Goal: Task Accomplishment & Management: Complete application form

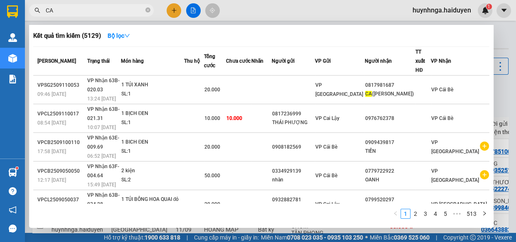
scroll to position [37, 0]
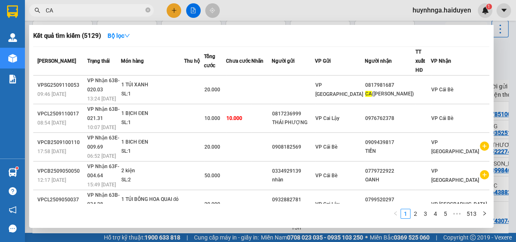
type input "C"
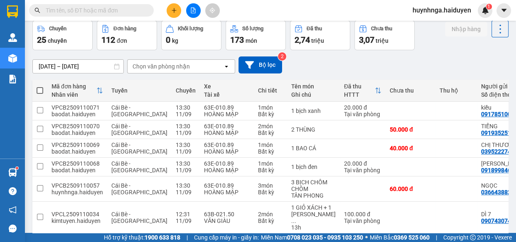
click at [113, 8] on input "text" at bounding box center [95, 10] width 98 height 9
type input "D"
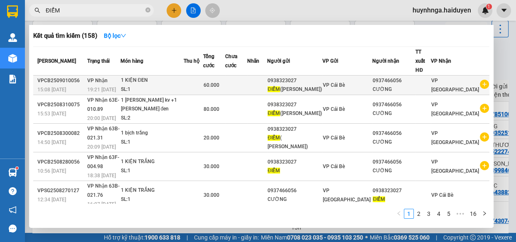
type input "ĐIỂM"
click at [247, 80] on td at bounding box center [236, 86] width 22 height 20
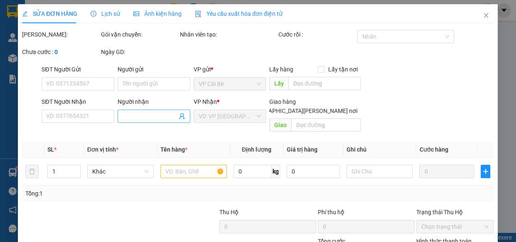
type input "0938323027"
type input "ĐIỂM([GEOGRAPHIC_DATA])"
type input "0937466056"
type input "CƯỜNG"
type input "60.000"
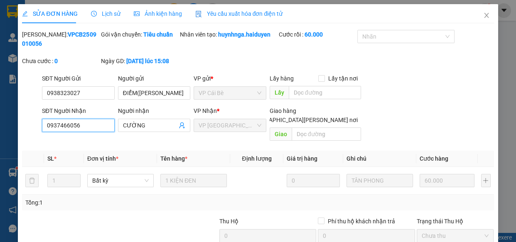
drag, startPoint x: 75, startPoint y: 125, endPoint x: 21, endPoint y: 126, distance: 54.4
click at [23, 125] on div "SĐT Người Nhận 0937466056 0937466056 Người nhận CƯỜNG VP Nhận * VP Sài Gòn Giao…" at bounding box center [257, 125] width 473 height 38
click at [483, 14] on icon "close" at bounding box center [486, 15] width 7 height 7
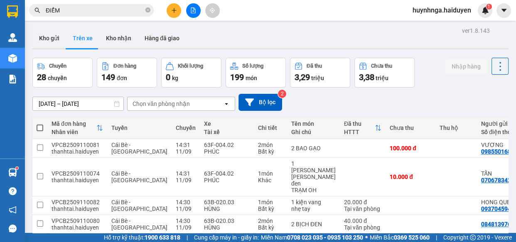
click at [99, 15] on input "ĐIỂM" at bounding box center [95, 10] width 98 height 9
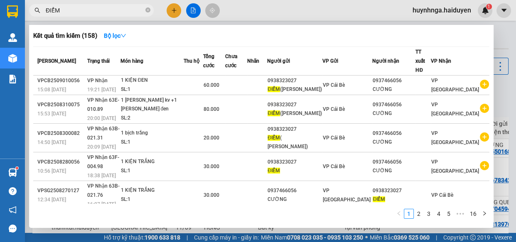
click at [178, 8] on div at bounding box center [258, 121] width 516 height 242
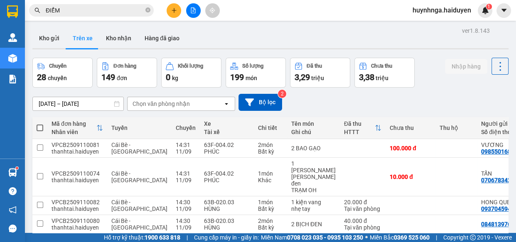
click at [171, 10] on icon "plus" at bounding box center [174, 10] width 6 height 6
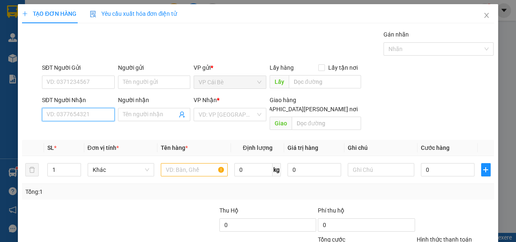
click at [80, 111] on input "SĐT Người Nhận" at bounding box center [78, 114] width 73 height 13
paste input "0937466056"
type input "0937466056"
click at [93, 127] on div "0937466056 - CƯỜNG" at bounding box center [78, 131] width 62 height 9
type input "CƯỜNG"
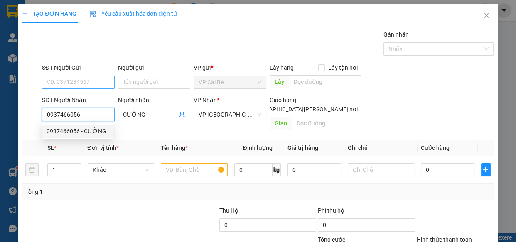
type input "60.000"
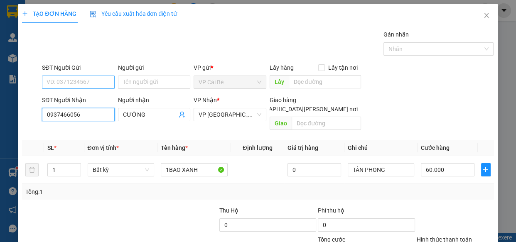
type input "0937466056"
click at [97, 83] on input "SĐT Người Gửi" at bounding box center [78, 82] width 73 height 13
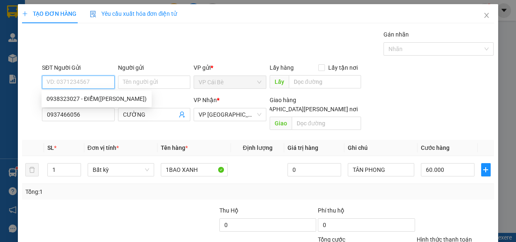
paste input "0937466056"
type input "0937466056"
click at [97, 83] on input "0937466056" at bounding box center [78, 82] width 73 height 13
drag, startPoint x: 86, startPoint y: 83, endPoint x: 29, endPoint y: 72, distance: 57.5
click at [29, 72] on div "SĐT Người Gửi 0937466056 0937466056 Người gửi Tên người gửi VP gửi * VP Cái Bè …" at bounding box center [257, 77] width 473 height 29
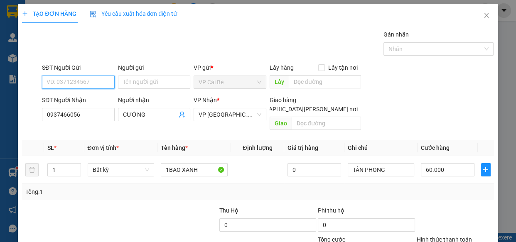
click at [58, 78] on input "SĐT Người Gửi" at bounding box center [78, 82] width 73 height 13
click at [102, 83] on input "SĐT Người Gửi" at bounding box center [78, 82] width 73 height 13
click at [102, 116] on input "0937466056" at bounding box center [78, 114] width 73 height 13
click at [101, 83] on input "SĐT Người Gửi" at bounding box center [78, 82] width 73 height 13
click at [158, 83] on input "Người gửi" at bounding box center [154, 82] width 73 height 13
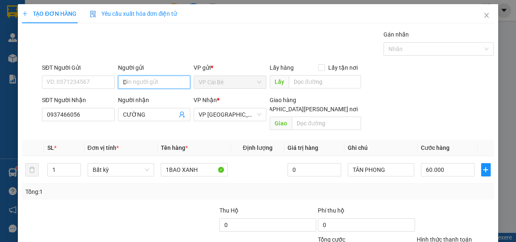
type input "D"
type input "ĐIỂM"
click at [100, 82] on input "SĐT Người Gửi" at bounding box center [78, 82] width 73 height 13
drag, startPoint x: 146, startPoint y: 80, endPoint x: 103, endPoint y: 81, distance: 43.6
click at [103, 81] on div "SĐT Người Gửi VD: 0371234567 Người gửi ĐIỂM ĐIỂM VP gửi * VP Cái Bè Lấy hàng Lấ…" at bounding box center [267, 77] width 455 height 29
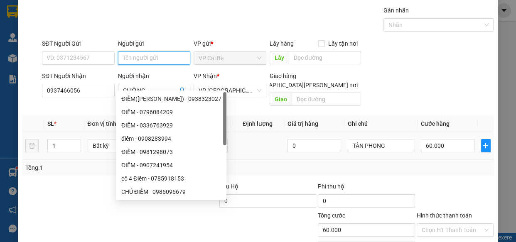
scroll to position [37, 0]
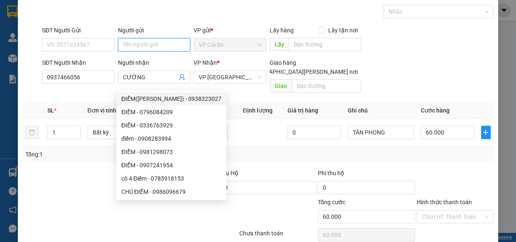
click at [174, 101] on div "ĐIỂM(TÂN PHONG) - 0938323027" at bounding box center [171, 98] width 100 height 9
type input "0938323027"
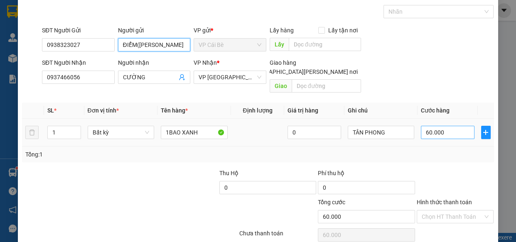
type input "ĐIỂM([GEOGRAPHIC_DATA])"
click at [440, 126] on input "60.000" at bounding box center [448, 132] width 54 height 13
type input "0"
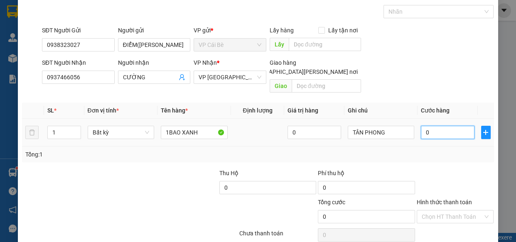
type input "6"
type input "06"
type input "60"
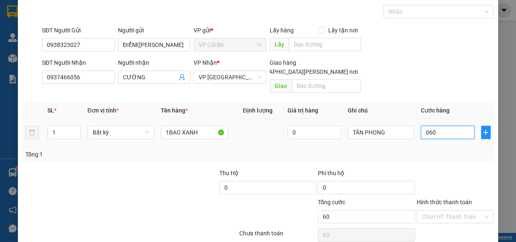
type input "060"
type input "60.000"
click at [440, 147] on div "Tổng: 1" at bounding box center [257, 155] width 471 height 16
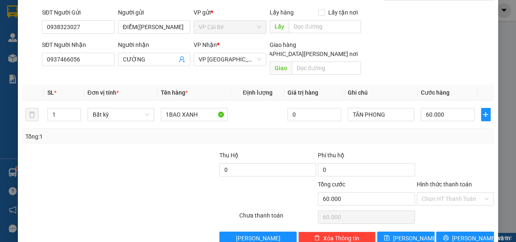
scroll to position [65, 0]
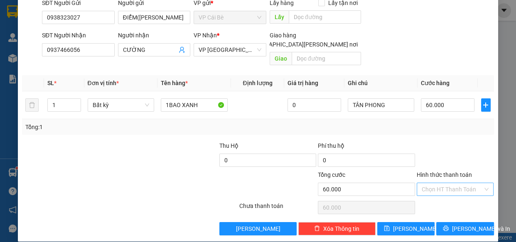
click at [453, 183] on input "Hình thức thanh toán" at bounding box center [451, 189] width 61 height 12
click at [461, 191] on div "Tại văn phòng" at bounding box center [449, 195] width 66 height 9
type input "0"
click at [468, 224] on span "[PERSON_NAME] và In" at bounding box center [481, 228] width 58 height 9
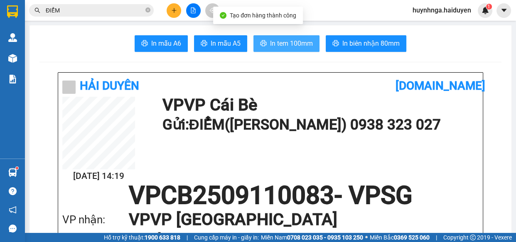
click at [299, 42] on span "In tem 100mm" at bounding box center [291, 43] width 43 height 10
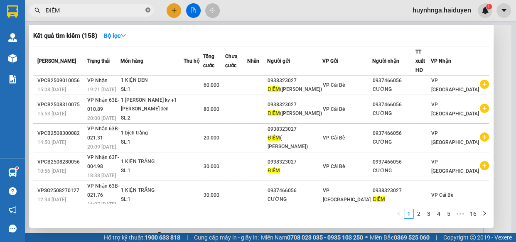
click at [148, 10] on icon "close-circle" at bounding box center [147, 9] width 5 height 5
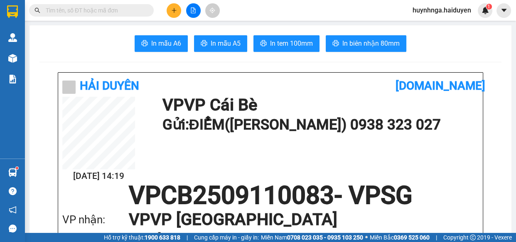
click at [117, 11] on input "text" at bounding box center [95, 10] width 98 height 9
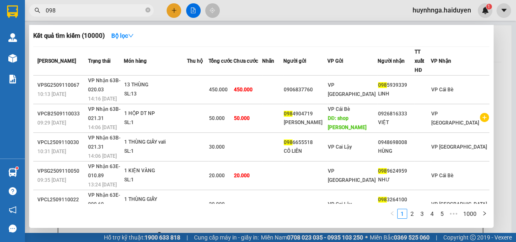
click at [95, 10] on input "098" at bounding box center [95, 10] width 98 height 9
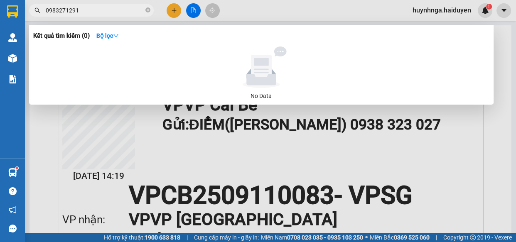
click at [70, 10] on input "0983271291" at bounding box center [95, 10] width 98 height 9
type input "0983271291"
click at [117, 38] on icon "down" at bounding box center [116, 36] width 6 height 6
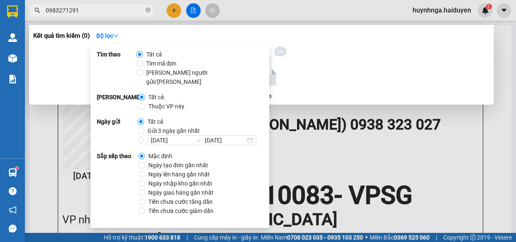
click at [299, 154] on div at bounding box center [258, 121] width 516 height 242
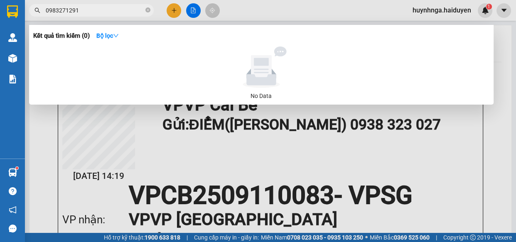
click at [148, 10] on icon "close-circle" at bounding box center [147, 9] width 5 height 5
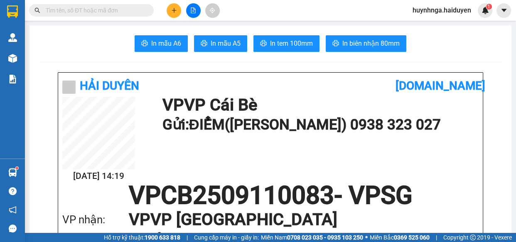
click at [105, 12] on input "text" at bounding box center [95, 10] width 98 height 9
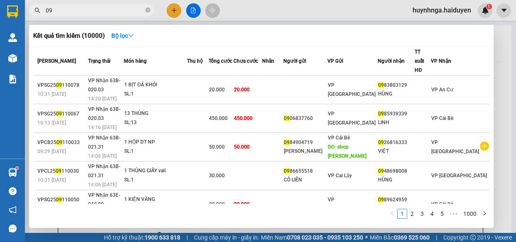
type input "0"
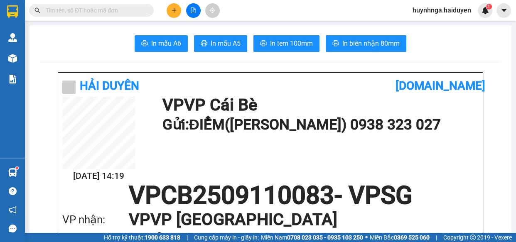
click at [98, 11] on input "text" at bounding box center [95, 10] width 98 height 9
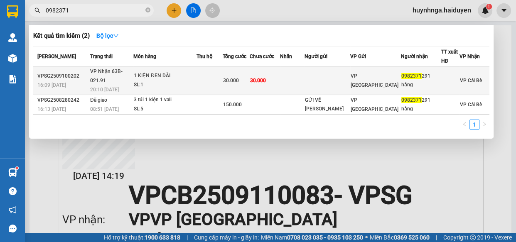
type input "0982371"
click at [189, 81] on div "SL: 1" at bounding box center [165, 85] width 62 height 9
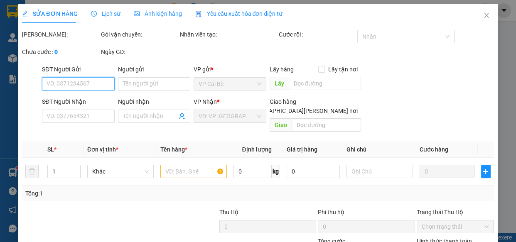
type input "0982371291"
type input "hằng"
type input "30.000"
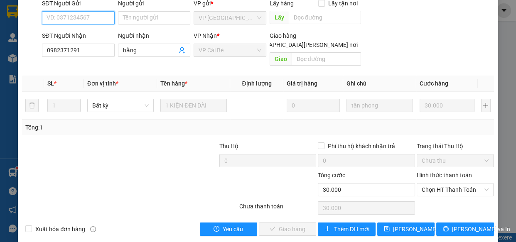
scroll to position [76, 0]
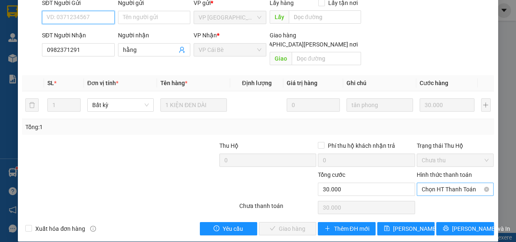
click at [452, 183] on span "Chọn HT Thanh Toán" at bounding box center [454, 189] width 67 height 12
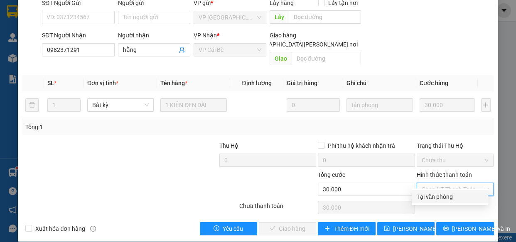
click at [451, 197] on div "Tại văn phòng" at bounding box center [449, 196] width 66 height 9
type input "0"
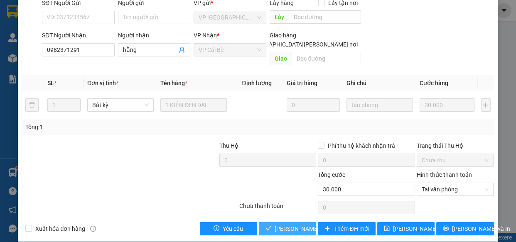
click at [281, 224] on span "Lưu và Giao hàng" at bounding box center [330, 228] width 112 height 9
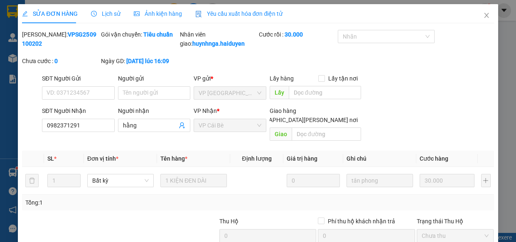
scroll to position [0, 0]
click at [484, 17] on icon "close" at bounding box center [486, 15] width 5 height 5
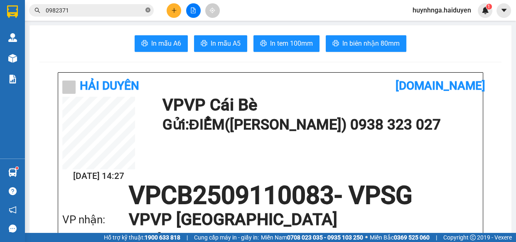
click at [148, 11] on icon "close-circle" at bounding box center [147, 9] width 5 height 5
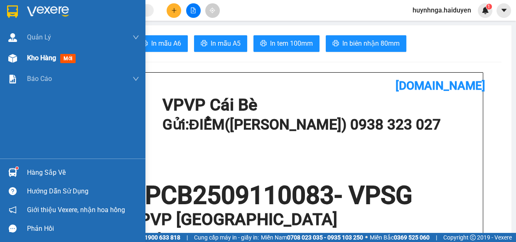
click at [44, 59] on span "Kho hàng" at bounding box center [41, 58] width 29 height 8
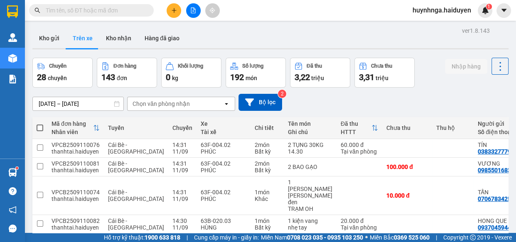
click at [121, 12] on input "text" at bounding box center [95, 10] width 98 height 9
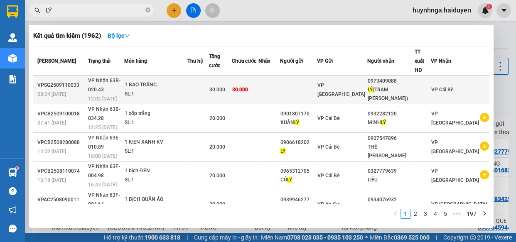
type input "LÝ"
click at [209, 82] on td at bounding box center [198, 90] width 22 height 29
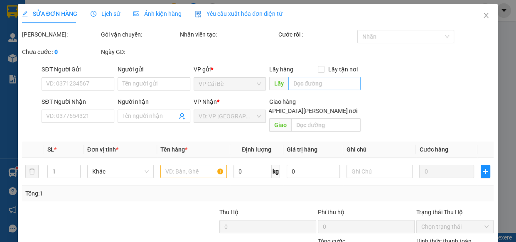
type input "0973409088"
type input "LÝ (TRẠM TÂN PHONG)"
type input "30.000"
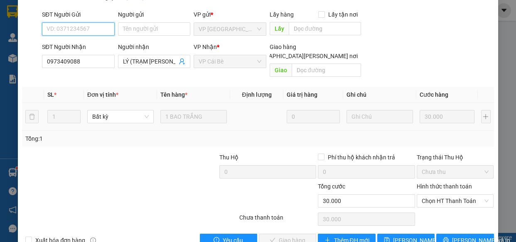
scroll to position [76, 0]
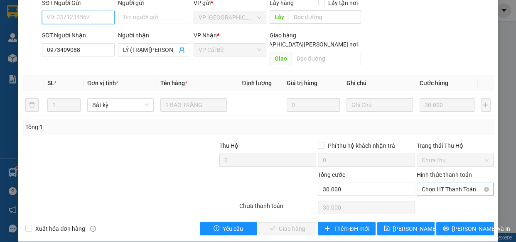
click at [437, 183] on span "Chọn HT Thanh Toán" at bounding box center [454, 189] width 67 height 12
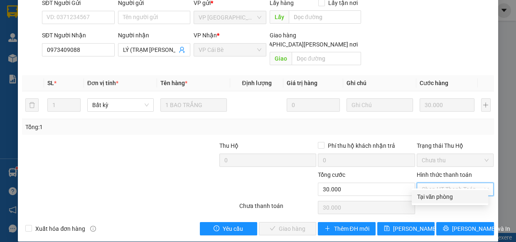
click at [430, 195] on div "Tại văn phòng" at bounding box center [449, 196] width 66 height 9
type input "0"
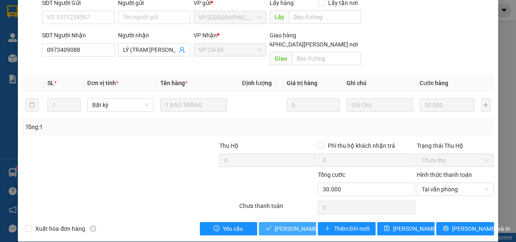
click at [308, 224] on span "Lưu và Giao hàng" at bounding box center [330, 228] width 112 height 9
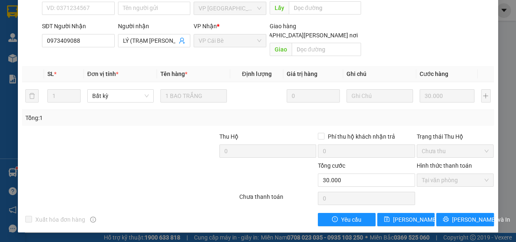
scroll to position [0, 0]
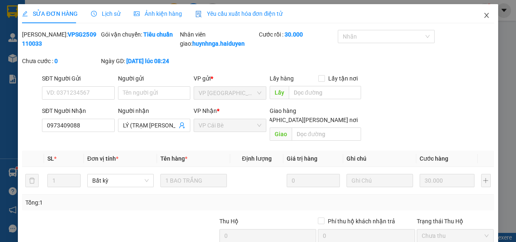
click at [484, 16] on icon "close" at bounding box center [486, 15] width 5 height 5
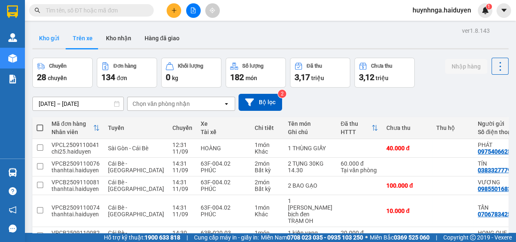
click at [56, 37] on button "Kho gửi" at bounding box center [49, 38] width 34 height 20
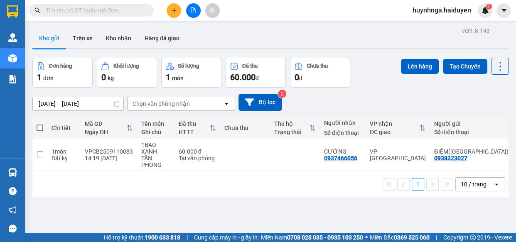
click at [70, 10] on input "text" at bounding box center [95, 10] width 98 height 9
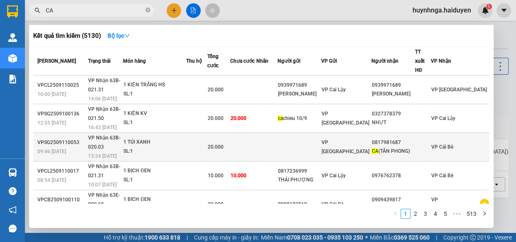
type input "CA"
click at [277, 133] on td at bounding box center [266, 147] width 21 height 29
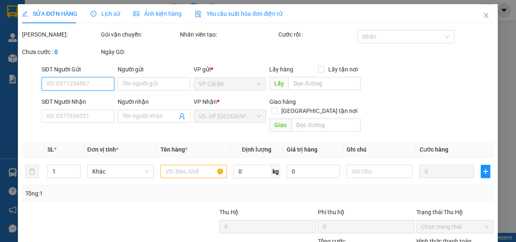
type input "0817981687"
type input "CA (TÂN PHONG)"
type input "20.000"
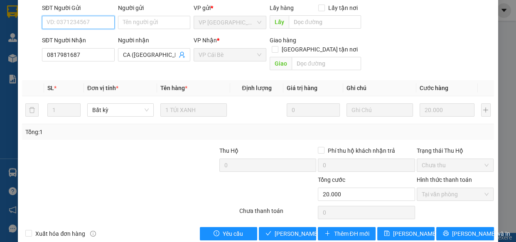
scroll to position [76, 0]
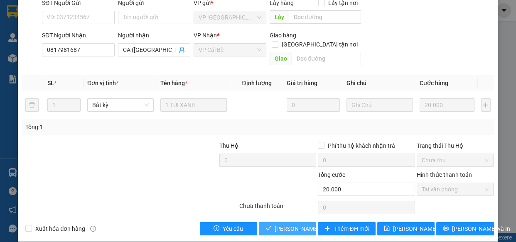
click at [293, 224] on span "Lưu và Giao hàng" at bounding box center [314, 228] width 80 height 9
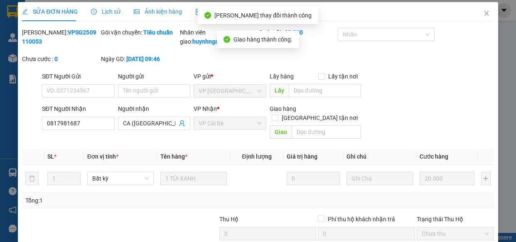
scroll to position [0, 0]
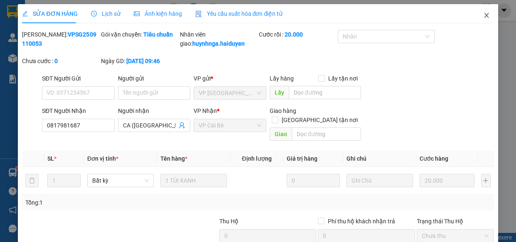
click at [484, 15] on icon "close" at bounding box center [486, 15] width 5 height 5
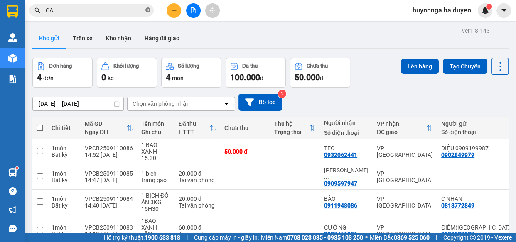
click at [149, 10] on icon "close-circle" at bounding box center [147, 9] width 5 height 5
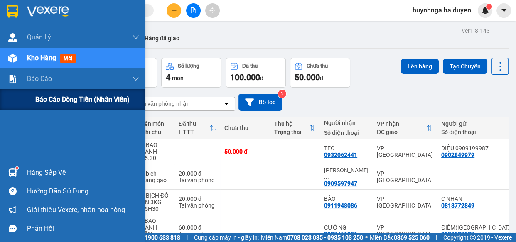
click at [48, 103] on span "Báo cáo dòng tiền (nhân viên)" at bounding box center [82, 99] width 94 height 10
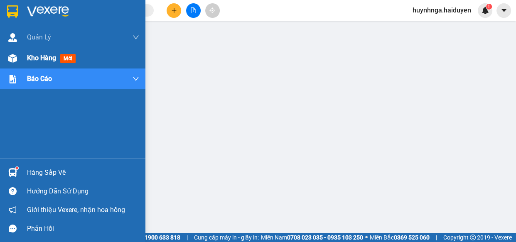
click at [41, 61] on span "Kho hàng" at bounding box center [41, 58] width 29 height 8
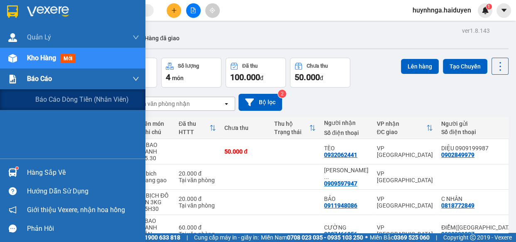
click at [45, 79] on span "Báo cáo" at bounding box center [39, 78] width 25 height 10
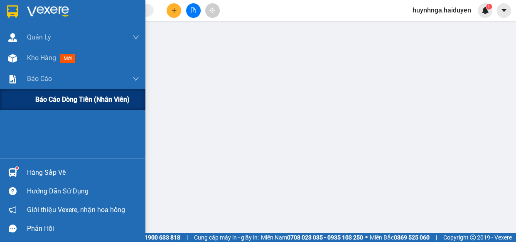
click at [73, 98] on span "Báo cáo dòng tiền (nhân viên)" at bounding box center [82, 99] width 94 height 10
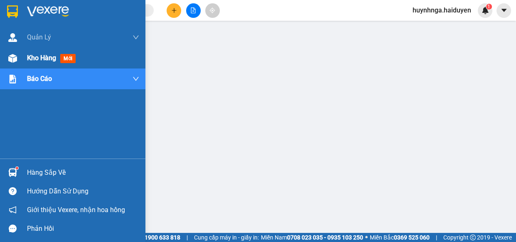
click at [32, 58] on span "Kho hàng" at bounding box center [41, 58] width 29 height 8
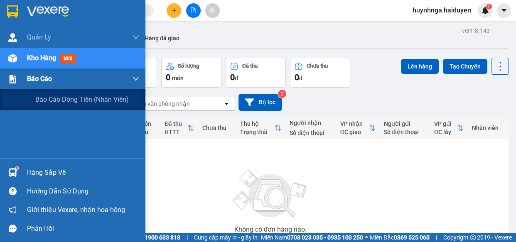
click at [42, 74] on div "Báo cáo" at bounding box center [83, 79] width 112 height 21
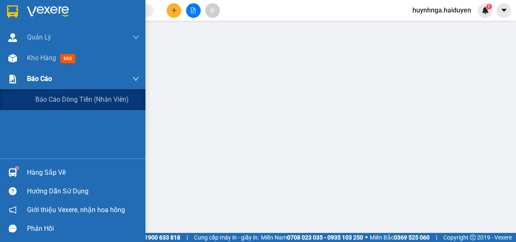
click at [46, 79] on span "Báo cáo" at bounding box center [39, 78] width 25 height 10
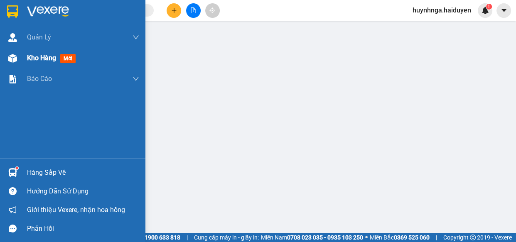
click at [43, 57] on span "Kho hàng" at bounding box center [41, 58] width 29 height 8
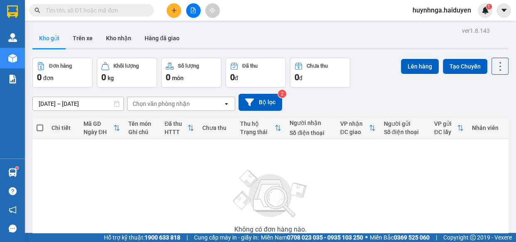
click at [75, 12] on input "text" at bounding box center [95, 10] width 98 height 9
type input "D"
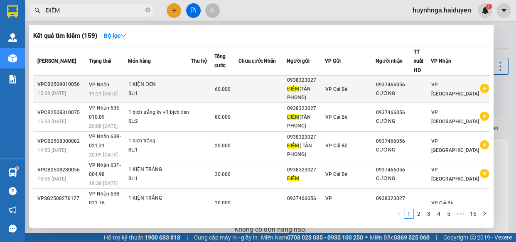
type input "ĐIỂM"
click at [286, 90] on td at bounding box center [275, 89] width 22 height 27
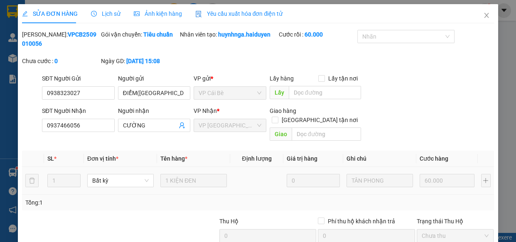
type input "0938323027"
type input "ĐIỂM([GEOGRAPHIC_DATA])"
type input "0937466056"
type input "CƯỜNG"
type input "60.000"
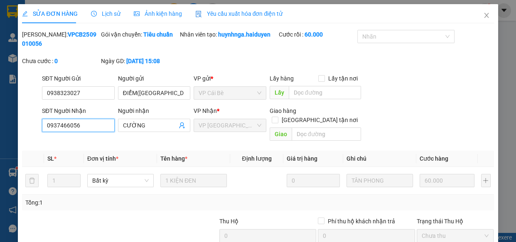
drag, startPoint x: 43, startPoint y: 127, endPoint x: 109, endPoint y: 147, distance: 69.2
click at [108, 147] on div "Total Paid Fee 60.000 Total UnPaid Fee 0 Cash Collection Total Fee Mã ĐH: VPCB2…" at bounding box center [257, 170] width 471 height 281
click at [483, 17] on icon "close" at bounding box center [486, 15] width 7 height 7
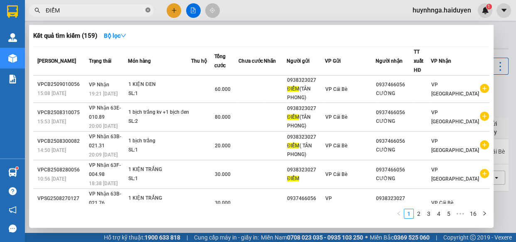
click at [146, 7] on icon "close-circle" at bounding box center [147, 9] width 5 height 5
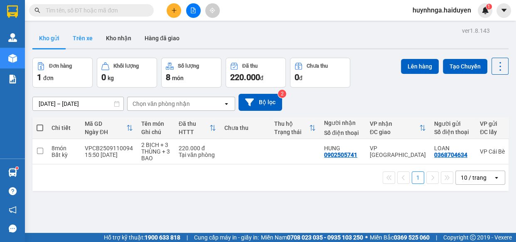
click at [80, 37] on button "Trên xe" at bounding box center [82, 38] width 33 height 20
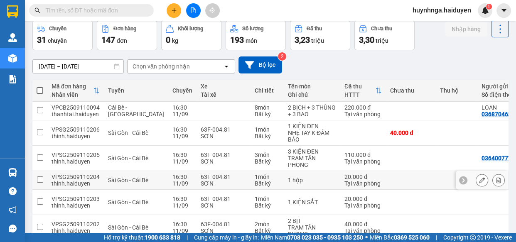
scroll to position [75, 0]
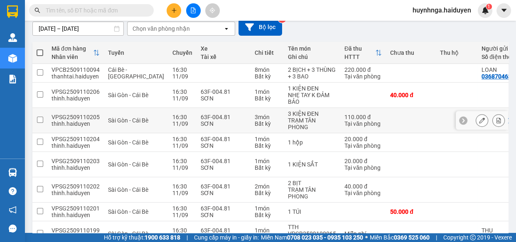
click at [386, 122] on td at bounding box center [411, 120] width 50 height 25
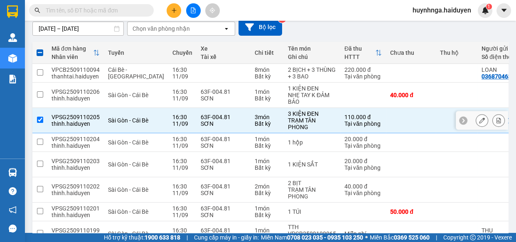
drag, startPoint x: 38, startPoint y: 120, endPoint x: 44, endPoint y: 123, distance: 6.9
click at [38, 120] on input "checkbox" at bounding box center [40, 120] width 6 height 6
checkbox input "false"
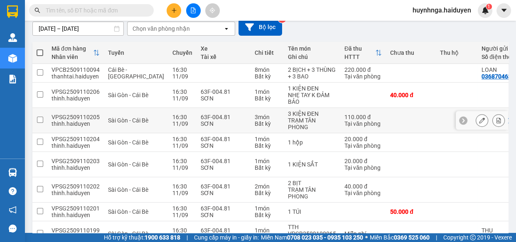
scroll to position [0, 0]
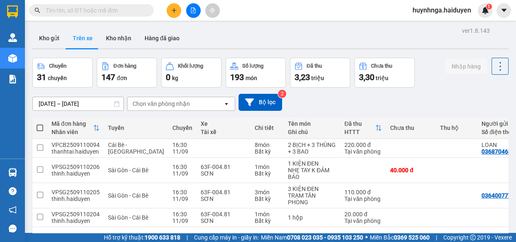
click at [157, 105] on div "Chọn văn phòng nhận" at bounding box center [160, 104] width 57 height 8
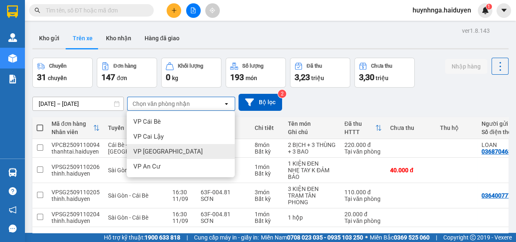
click at [170, 152] on div "VP [GEOGRAPHIC_DATA]" at bounding box center [181, 151] width 108 height 15
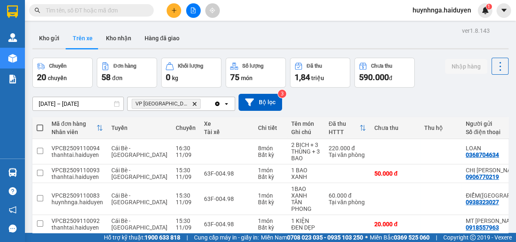
click at [193, 104] on icon "VP Sài Gòn, close by backspace" at bounding box center [195, 104] width 4 height 4
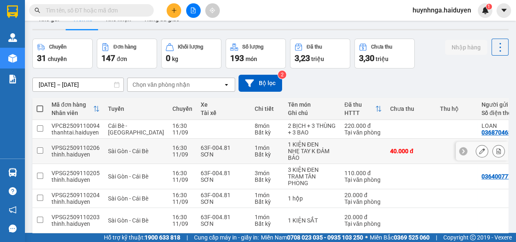
scroll to position [37, 0]
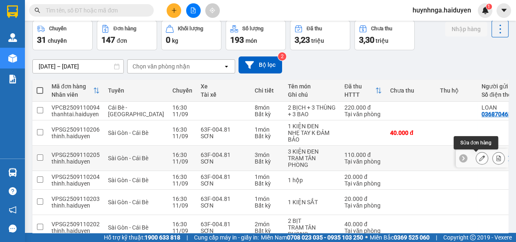
click at [479, 157] on button at bounding box center [482, 158] width 12 height 15
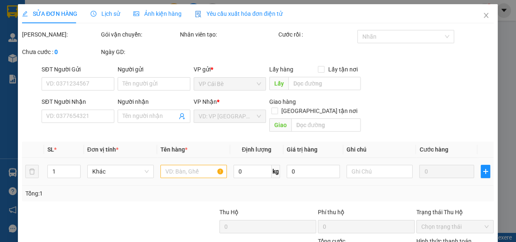
type input "0364007778"
type input "0919519681"
type input "110.000"
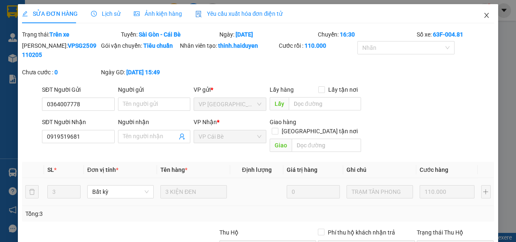
click at [484, 15] on icon "close" at bounding box center [486, 15] width 5 height 5
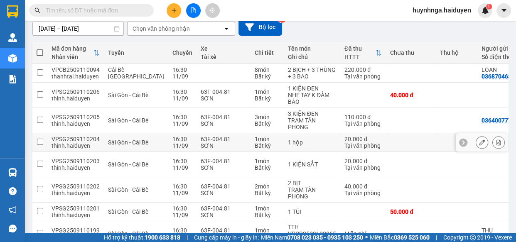
scroll to position [113, 0]
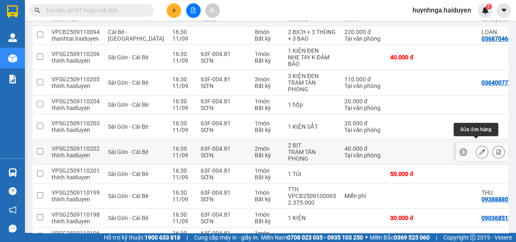
click at [479, 145] on button at bounding box center [482, 152] width 12 height 15
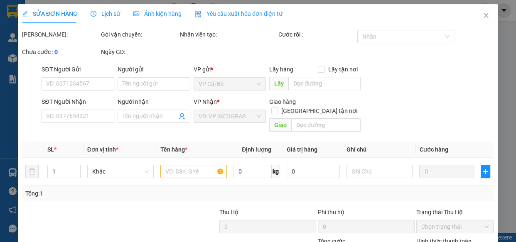
type input "0944151219"
type input "THUỶ. GỬI VỀ [GEOGRAPHIC_DATA]"
type input "40.000"
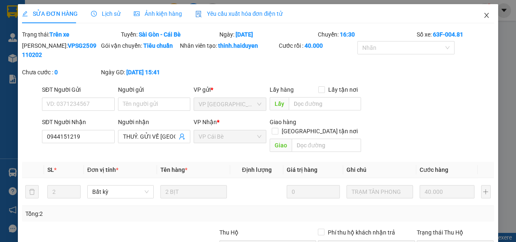
click at [483, 16] on icon "close" at bounding box center [486, 15] width 7 height 7
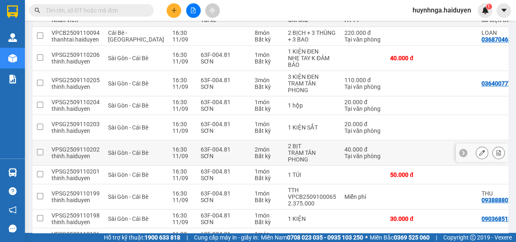
scroll to position [156, 0]
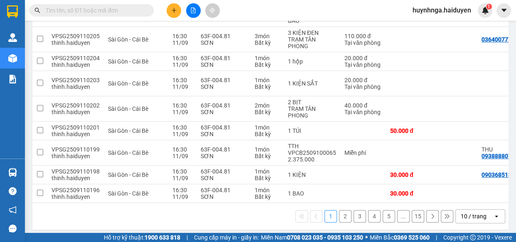
click at [339, 213] on button "2" at bounding box center [345, 216] width 12 height 12
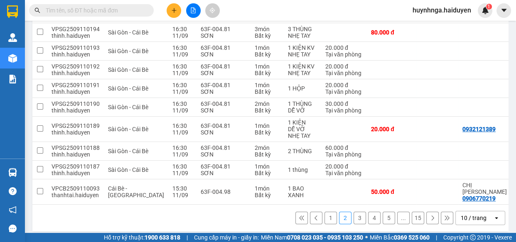
scroll to position [136, 0]
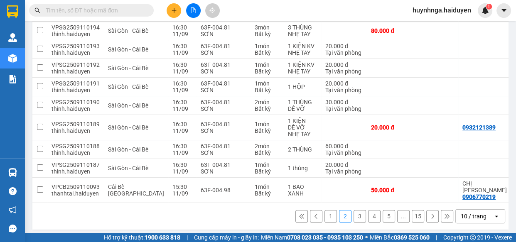
click at [353, 210] on button "3" at bounding box center [359, 216] width 12 height 12
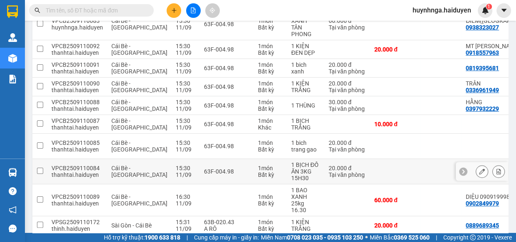
scroll to position [0, 0]
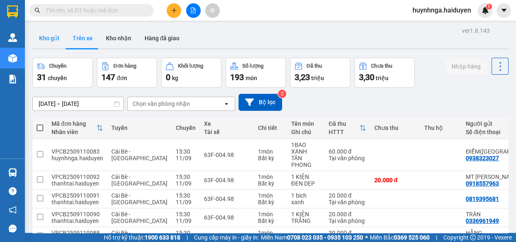
click at [47, 37] on button "Kho gửi" at bounding box center [49, 38] width 34 height 20
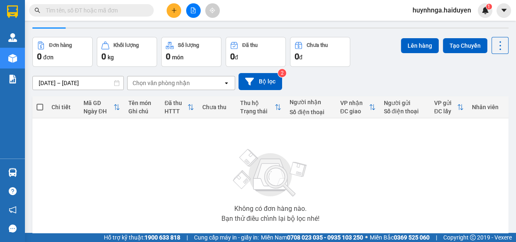
scroll to position [37, 0]
